Goal: Complete application form

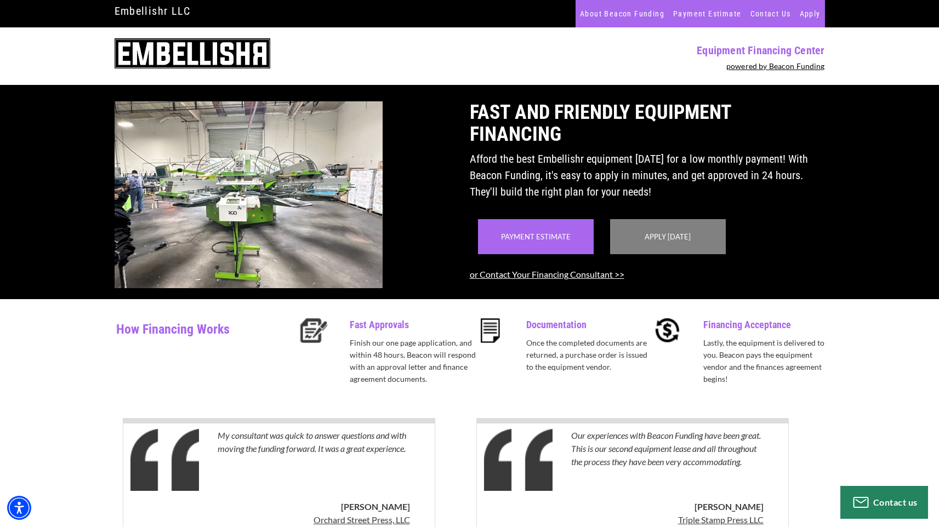
click at [646, 241] on link "Apply Today" at bounding box center [668, 236] width 46 height 9
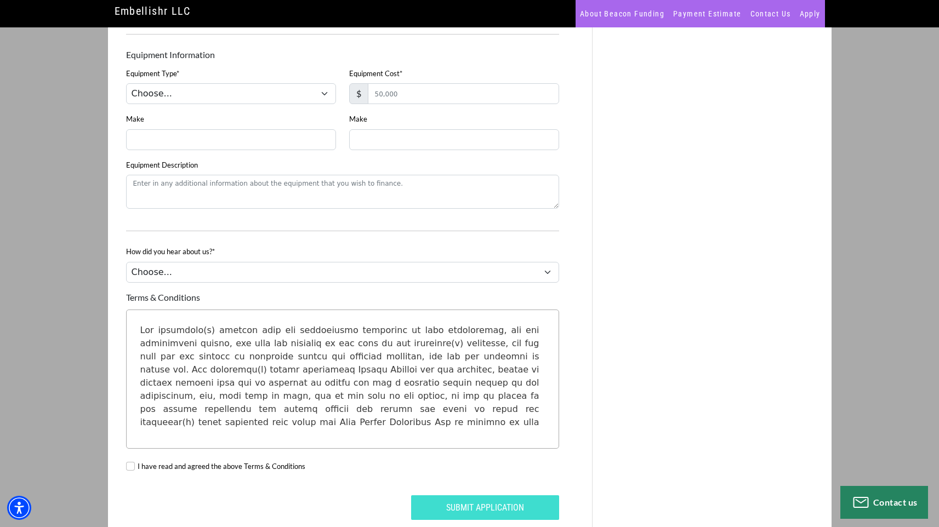
scroll to position [792, 0]
